Goal: Find contact information: Find contact information

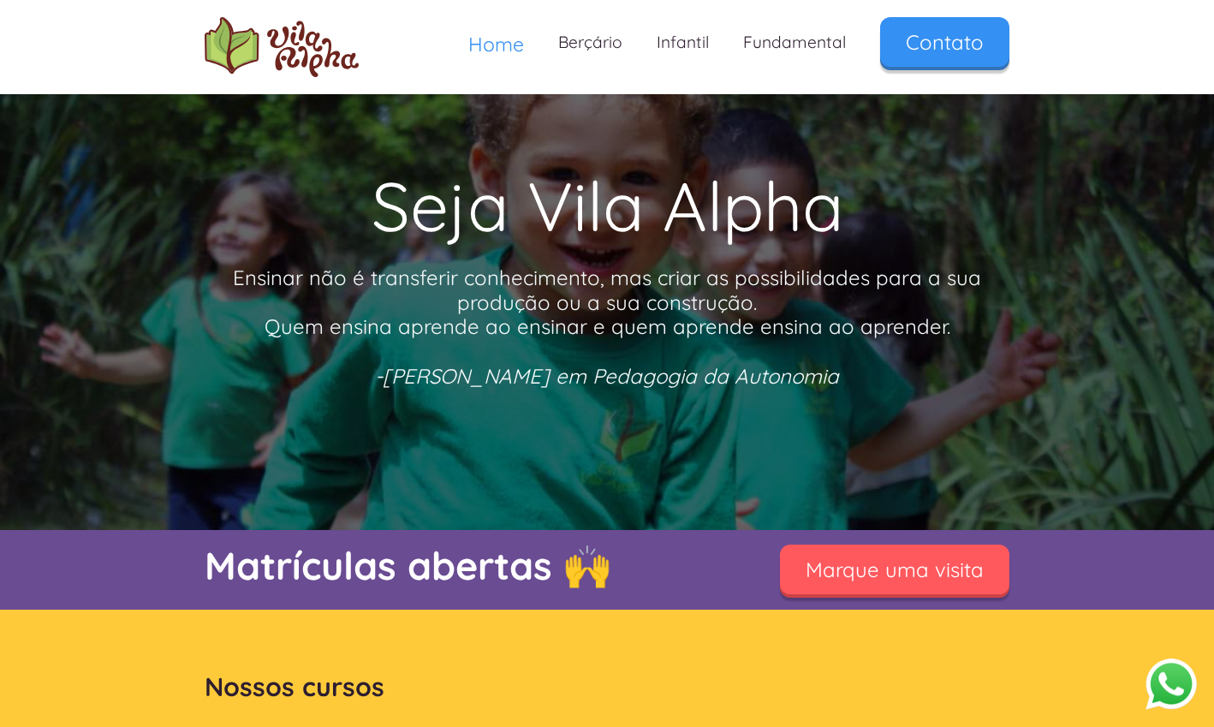
click at [957, 74] on div "Home Berçário Infantil Fundamental Contato" at bounding box center [607, 47] width 805 height 60
click at [951, 57] on link "Contato" at bounding box center [944, 39] width 129 height 50
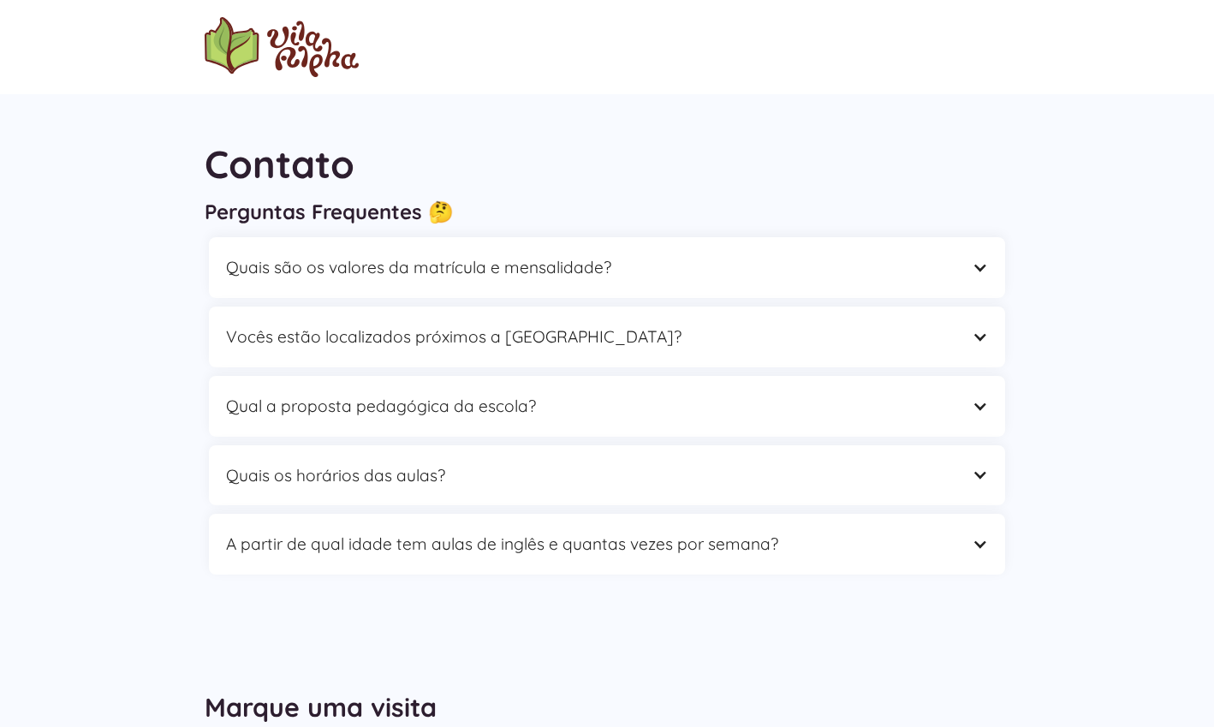
click at [298, 66] on img "home" at bounding box center [282, 47] width 154 height 60
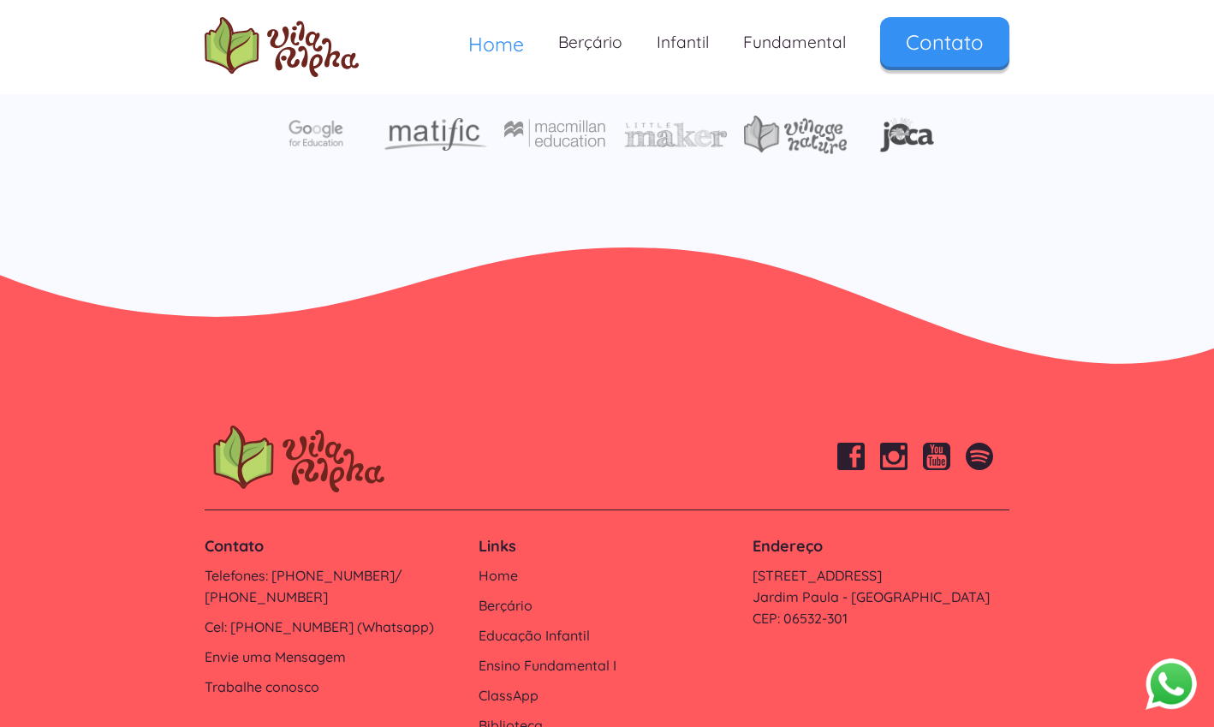
scroll to position [5769, 0]
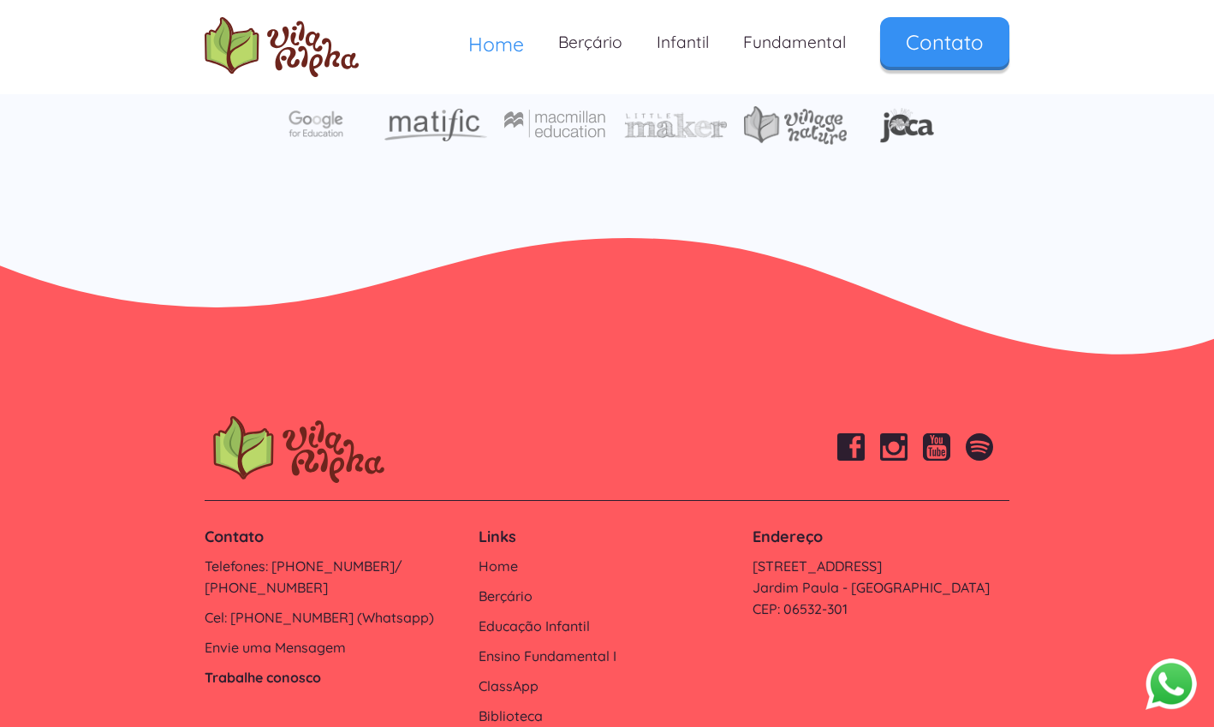
click at [238, 667] on link "Trabalhe conosco" at bounding box center [333, 677] width 257 height 21
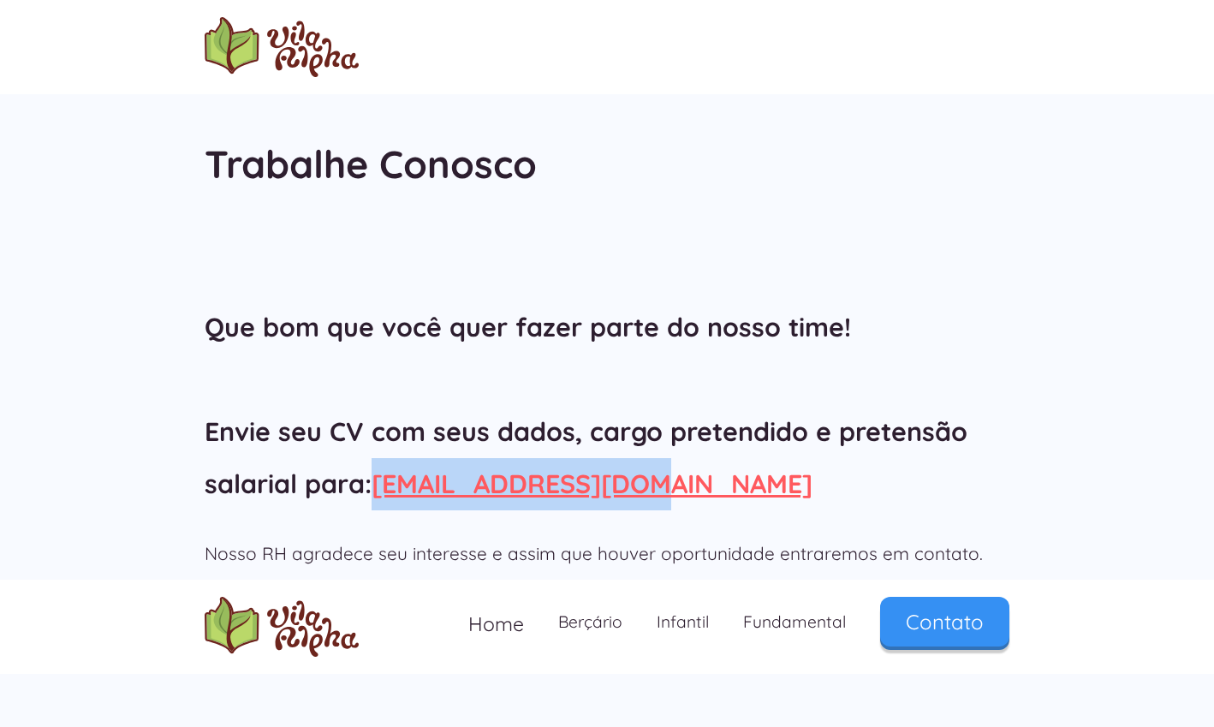
drag, startPoint x: 375, startPoint y: 486, endPoint x: 659, endPoint y: 494, distance: 284.4
click at [659, 494] on h2 "Que bom que você quer fazer parte do nosso time! Envie seu CV com seus dados, c…" at bounding box center [607, 405] width 805 height 208
copy h2 "rh@vilaalpha.com.br"
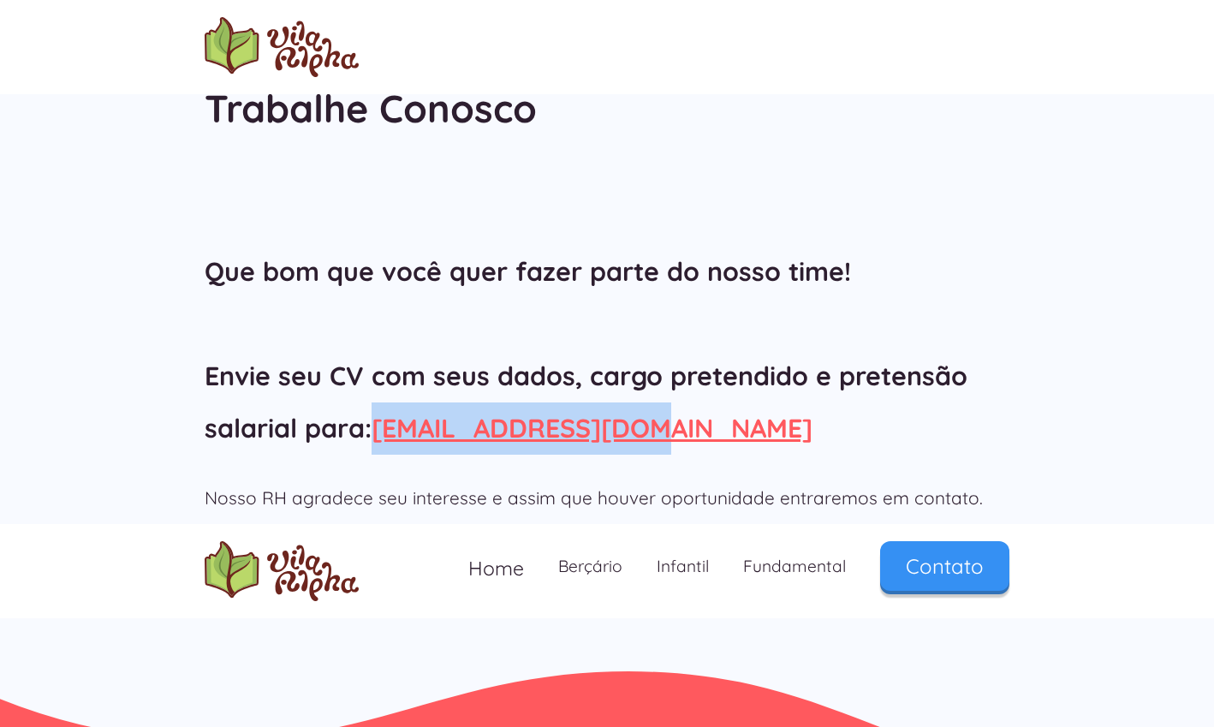
scroll to position [127, 0]
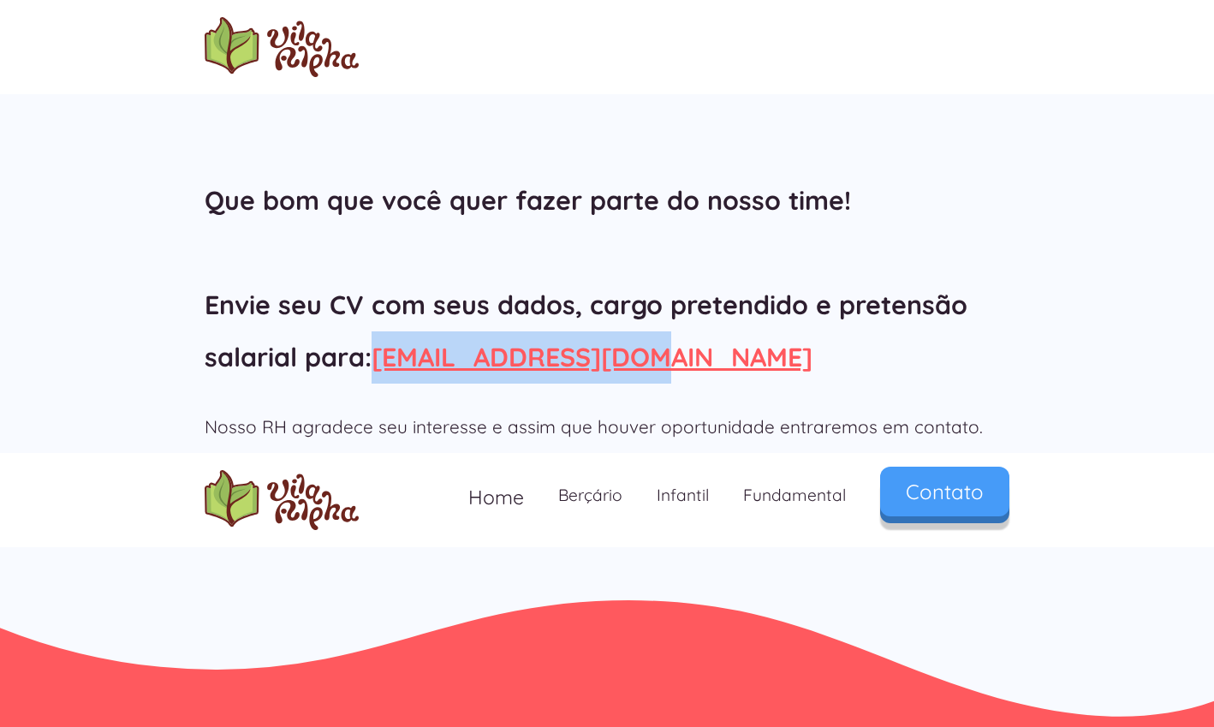
click at [920, 496] on link "Contato" at bounding box center [944, 492] width 129 height 50
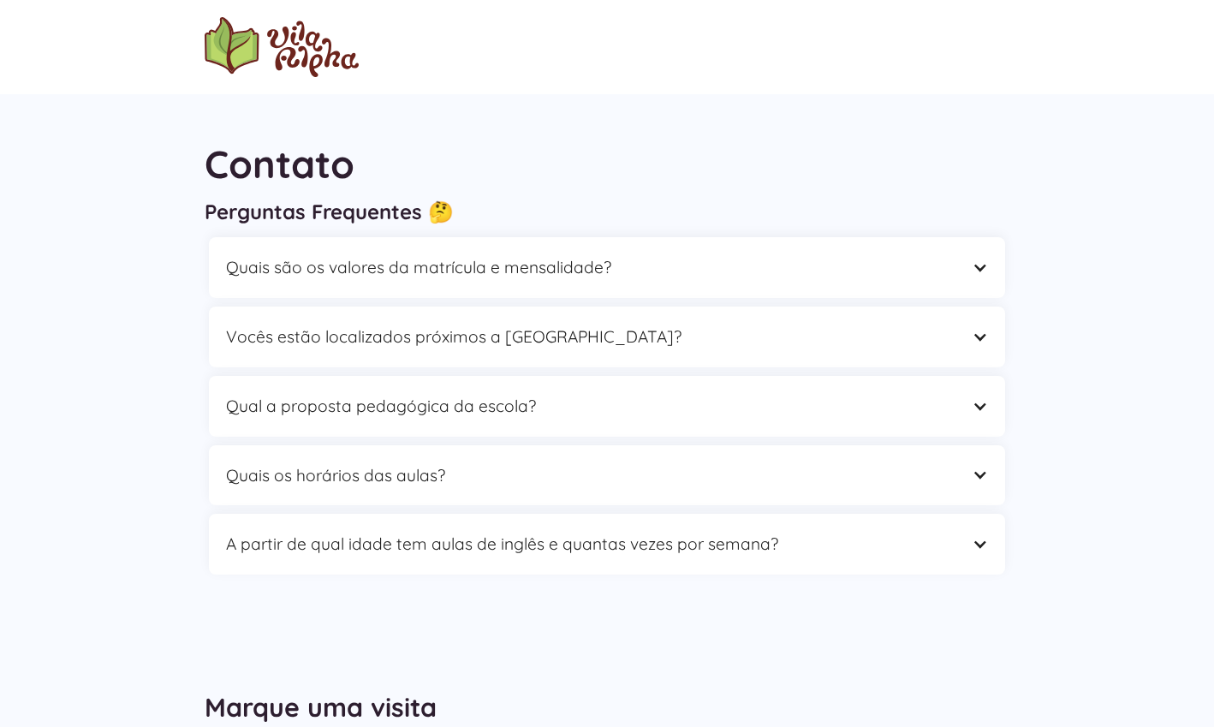
click at [277, 45] on img "home" at bounding box center [282, 47] width 154 height 60
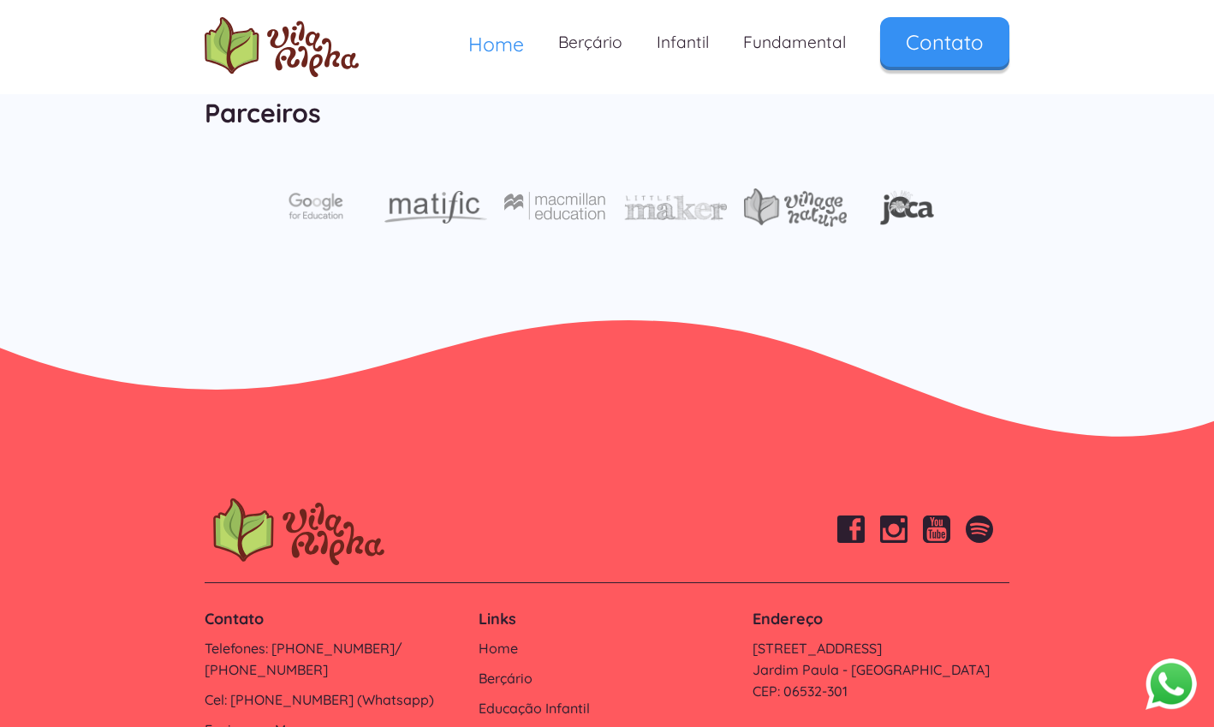
scroll to position [5769, 0]
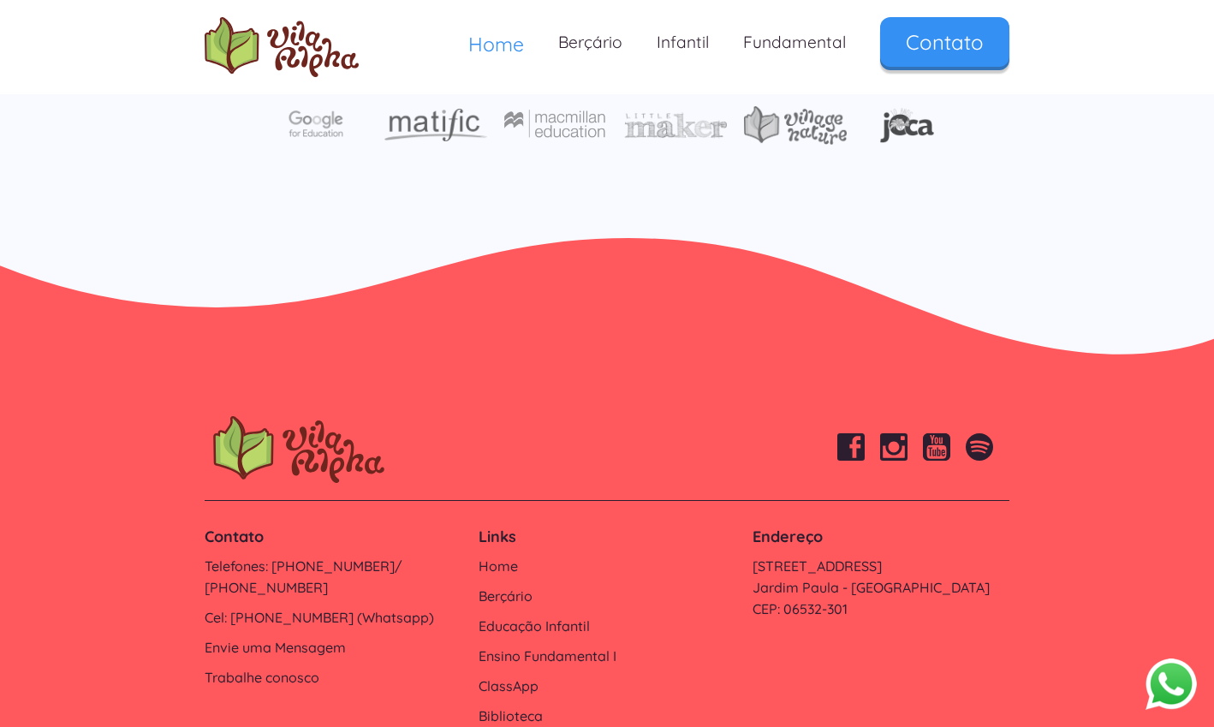
click at [1159, 687] on button "Abrir WhatsApp" at bounding box center [1171, 684] width 51 height 52
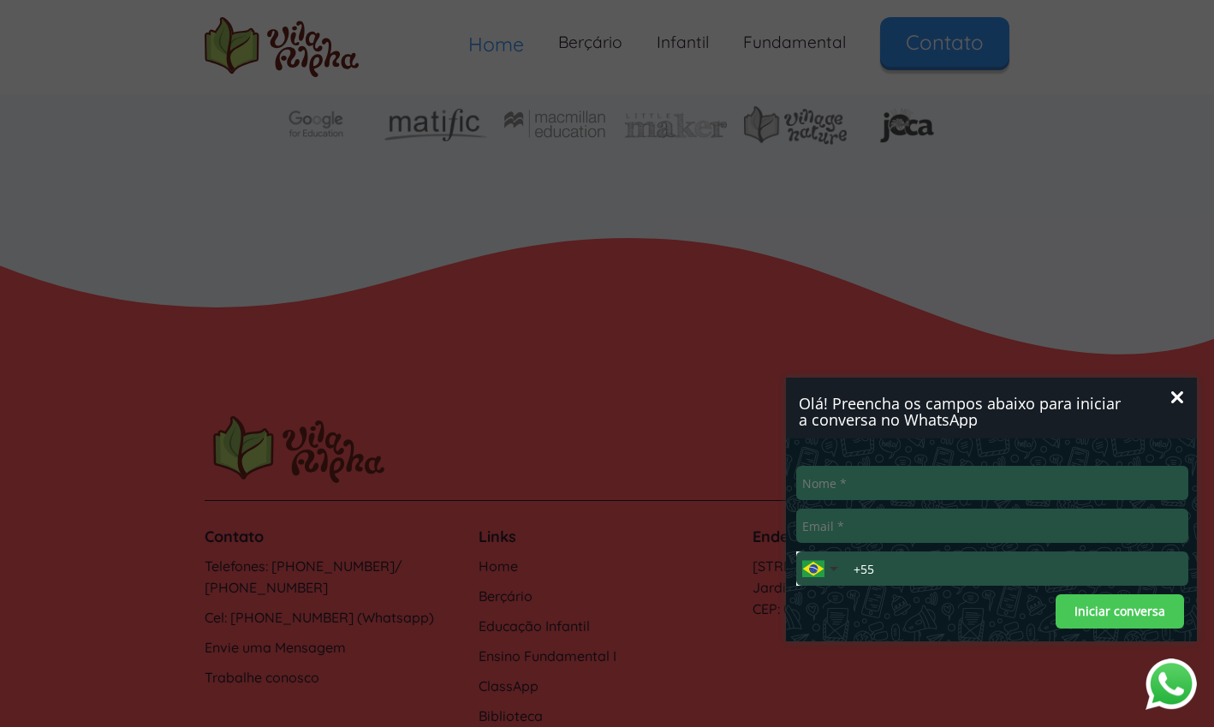
click at [1183, 401] on icon at bounding box center [1177, 397] width 12 height 12
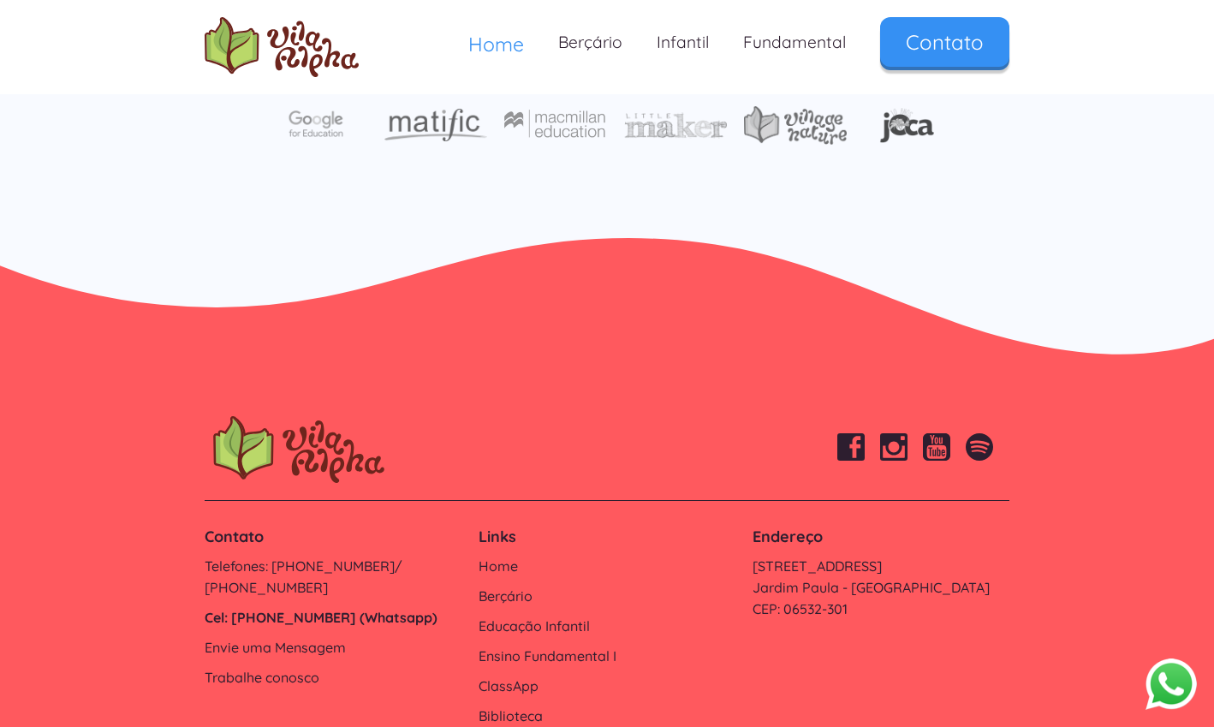
click at [379, 607] on link "Cel: [PHONE_NUMBER] (Whatsapp)" at bounding box center [333, 617] width 257 height 21
copy link "Cel: [PHONE_NUMBER] (Whatsapp)"
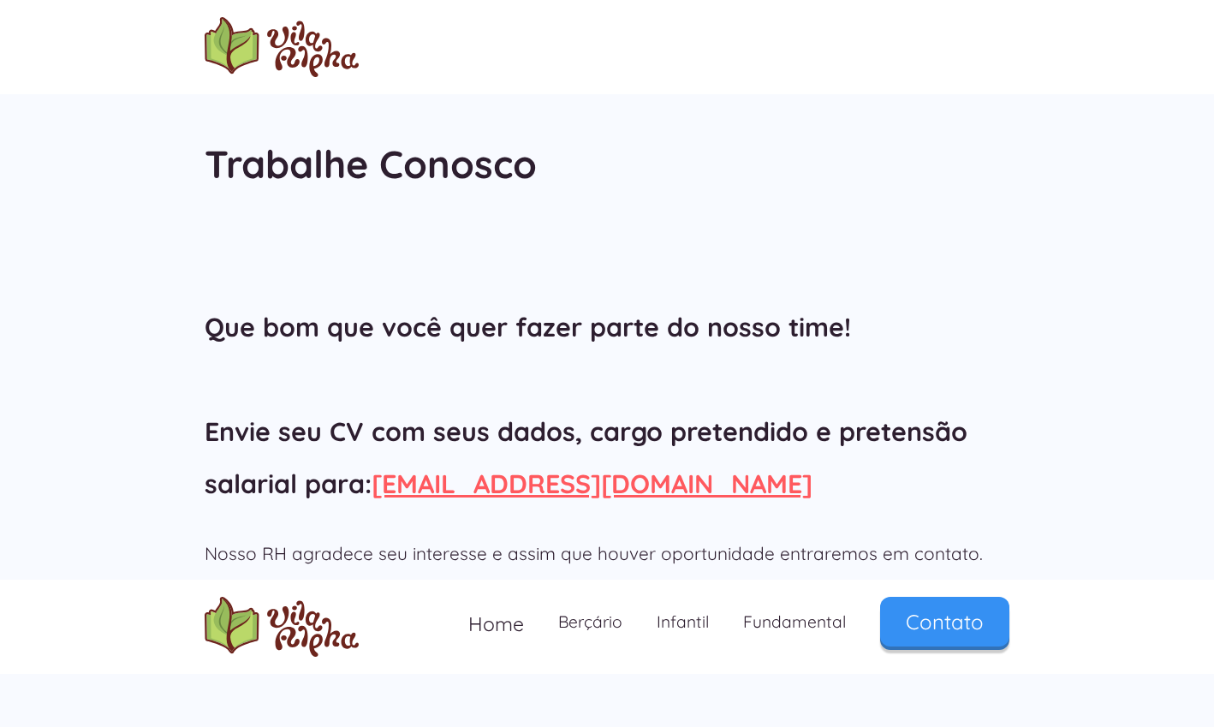
scroll to position [127, 0]
